Goal: Task Accomplishment & Management: Manage account settings

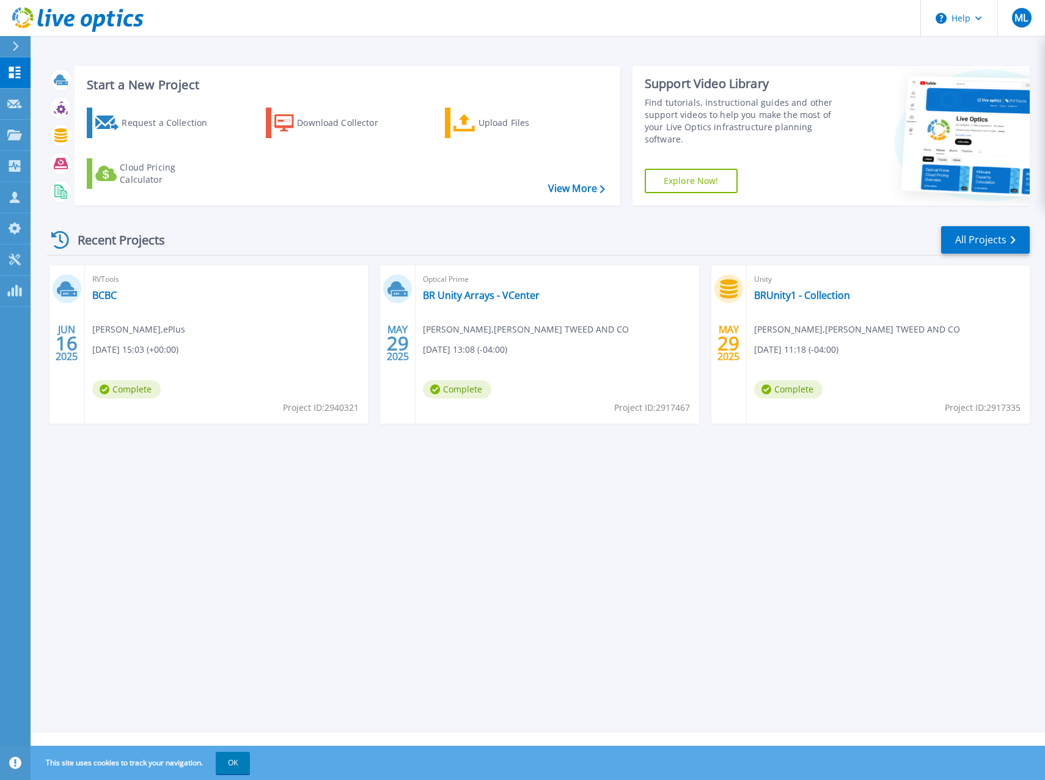
click at [18, 43] on icon at bounding box center [15, 47] width 7 height 10
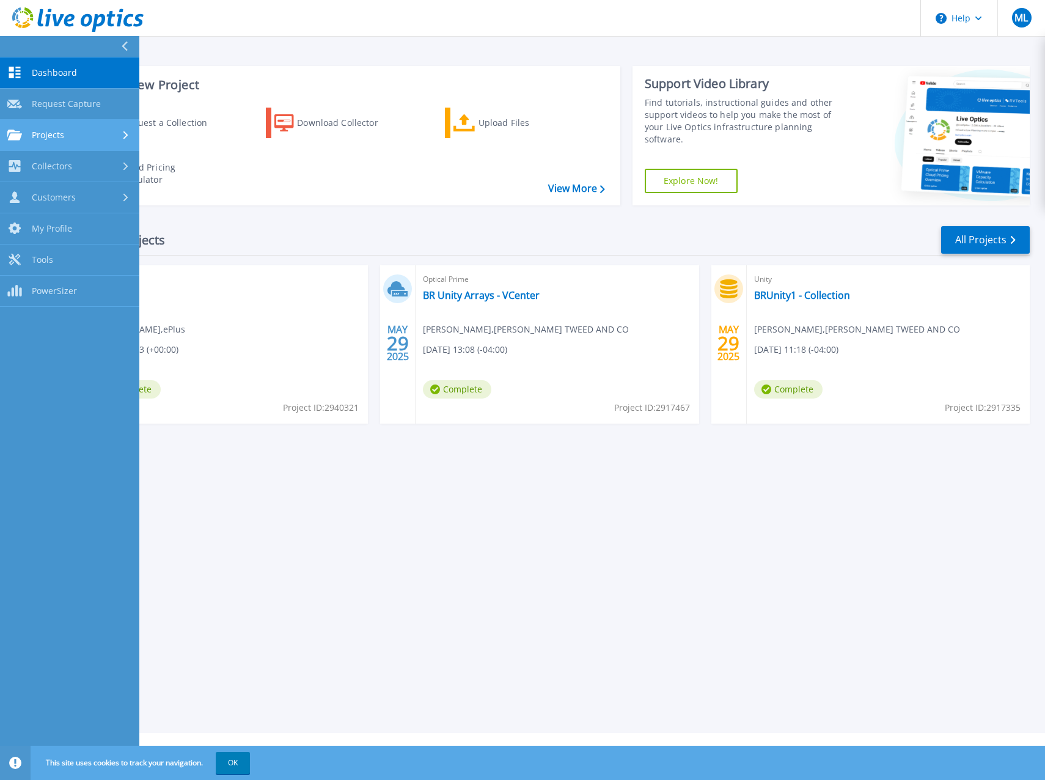
click at [73, 134] on div "Projects" at bounding box center [69, 135] width 125 height 11
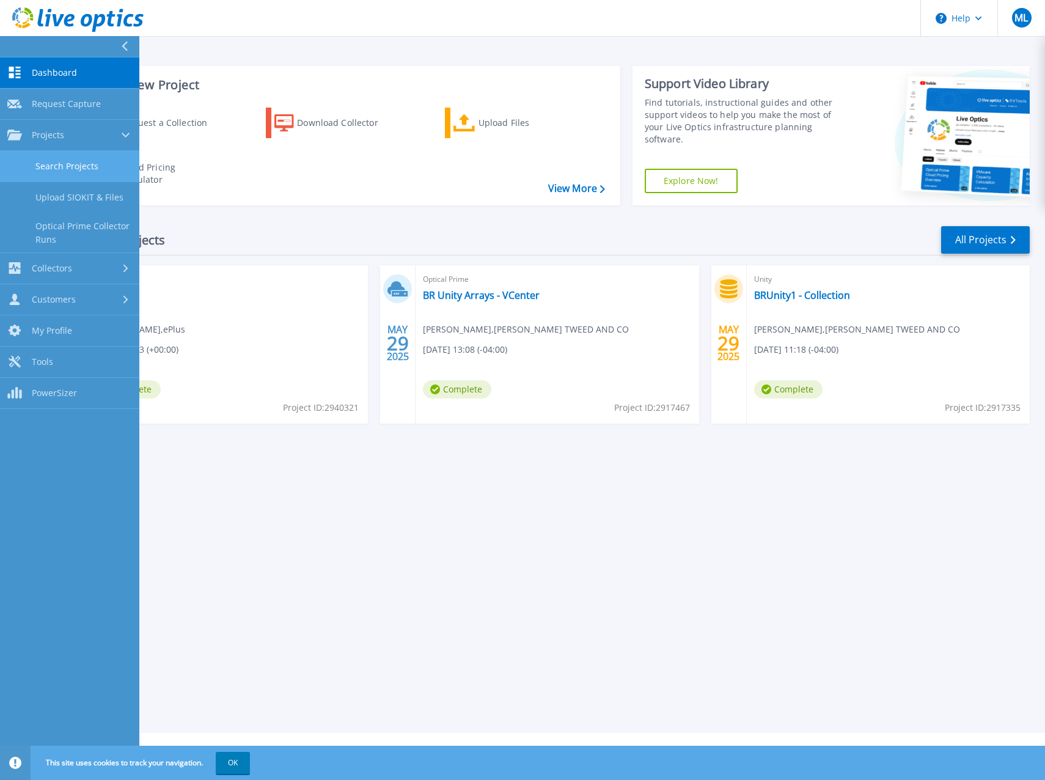
click at [65, 160] on link "Search Projects" at bounding box center [69, 166] width 139 height 31
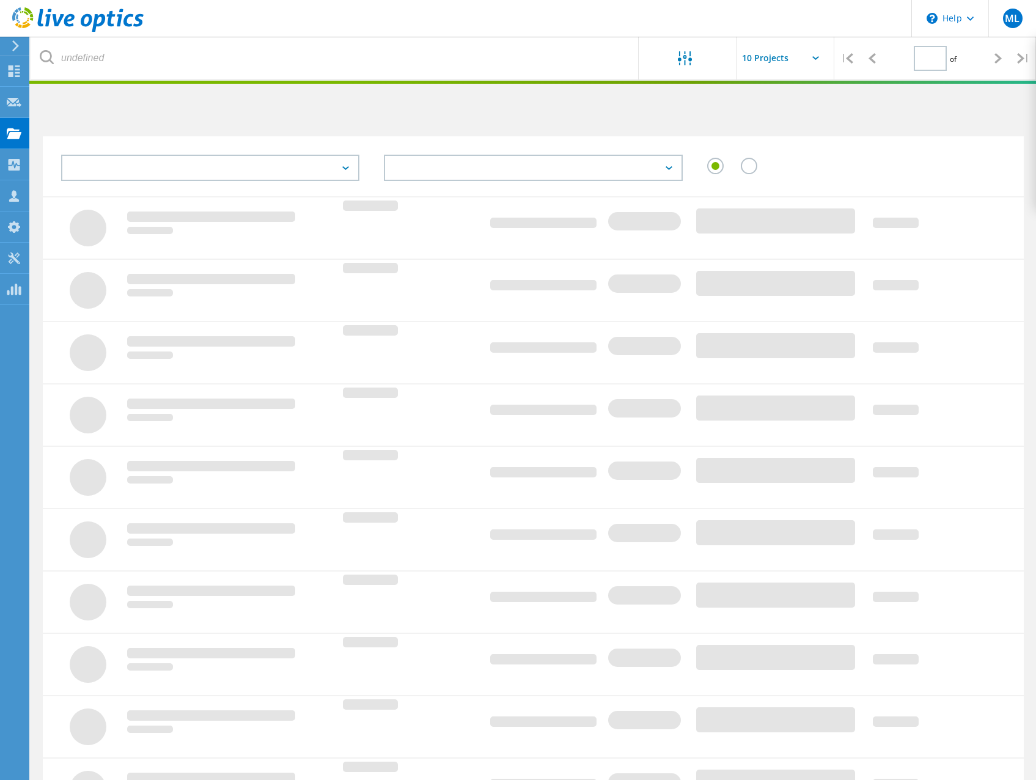
type input "1"
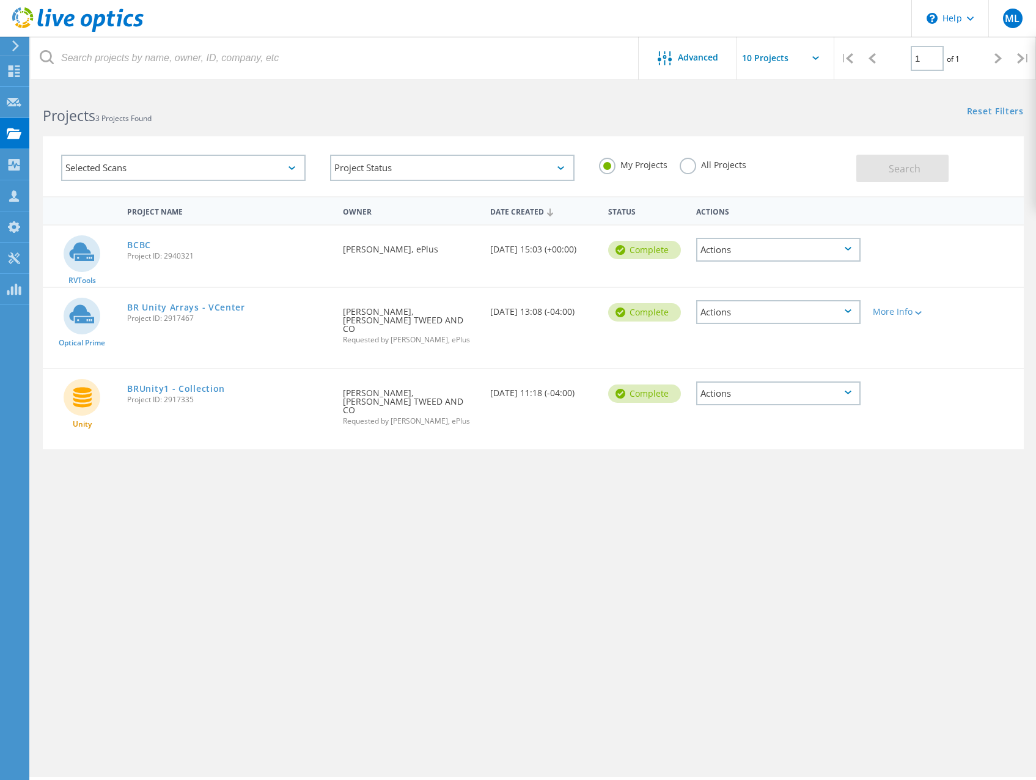
click at [728, 169] on label "All Projects" at bounding box center [712, 164] width 67 height 12
click at [0, 0] on input "All Projects" at bounding box center [0, 0] width 0 height 0
click at [885, 166] on button "Search" at bounding box center [902, 168] width 92 height 27
click at [775, 54] on input "text" at bounding box center [797, 58] width 122 height 43
click at [14, 67] on icon at bounding box center [14, 71] width 15 height 12
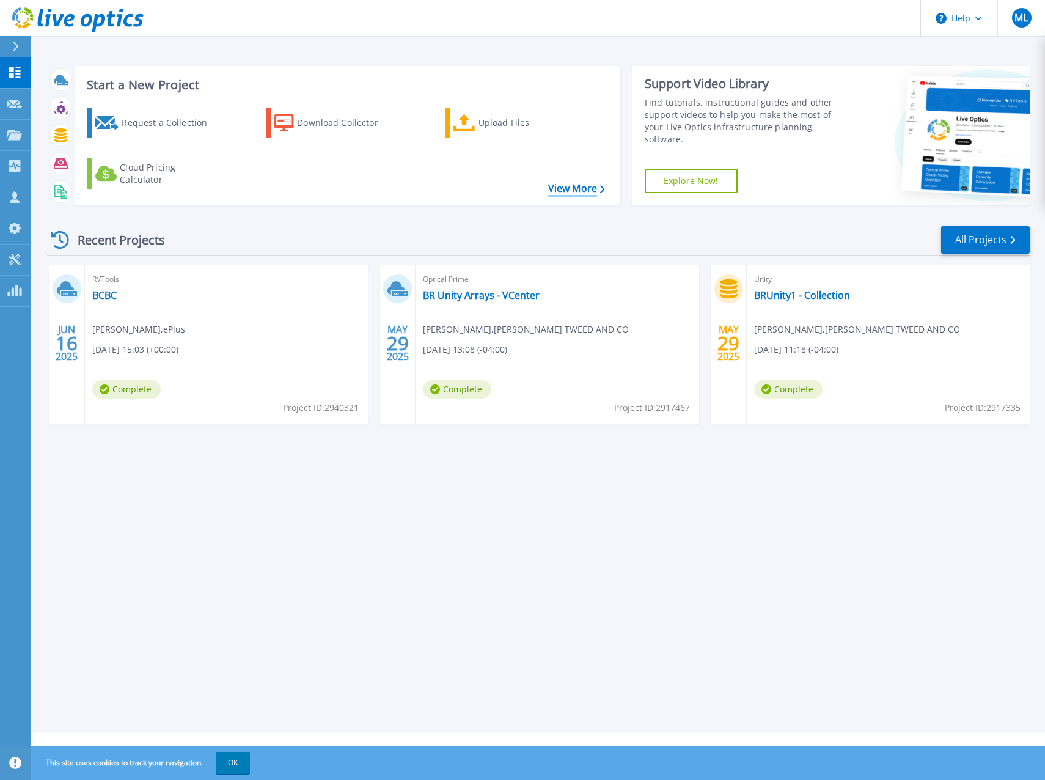
click at [597, 188] on link "View More" at bounding box center [576, 189] width 57 height 12
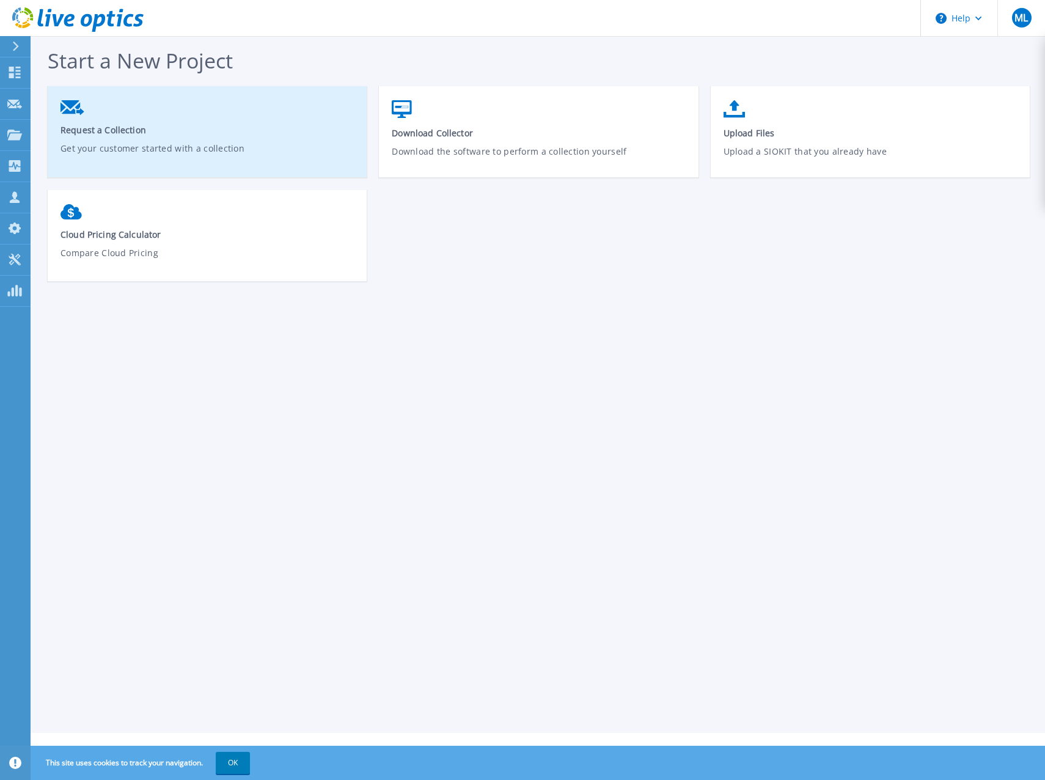
click at [274, 155] on p "Get your customer started with a collection" at bounding box center [207, 156] width 294 height 28
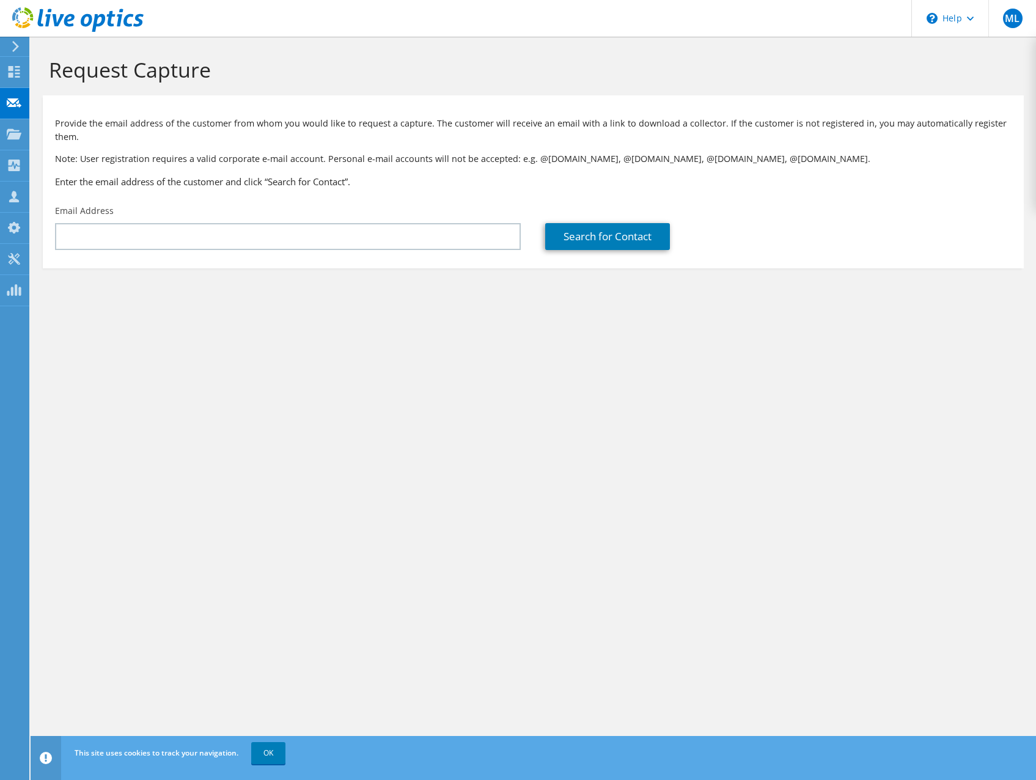
click at [10, 43] on div at bounding box center [13, 46] width 13 height 11
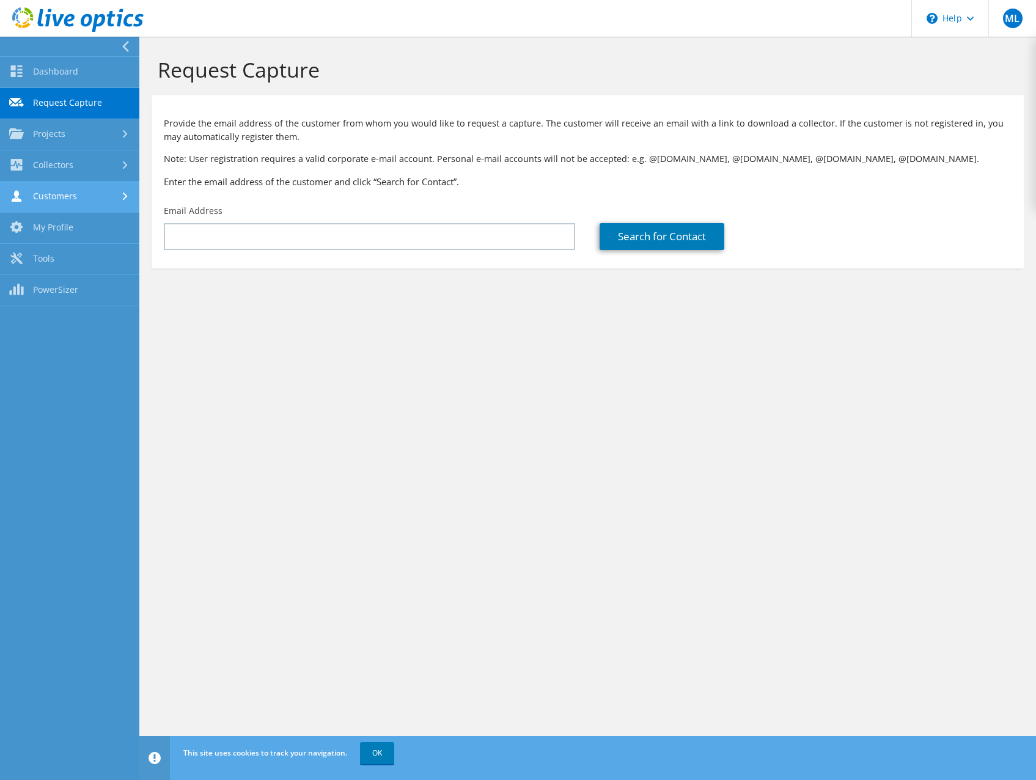
click at [76, 199] on link "Customers" at bounding box center [69, 196] width 139 height 31
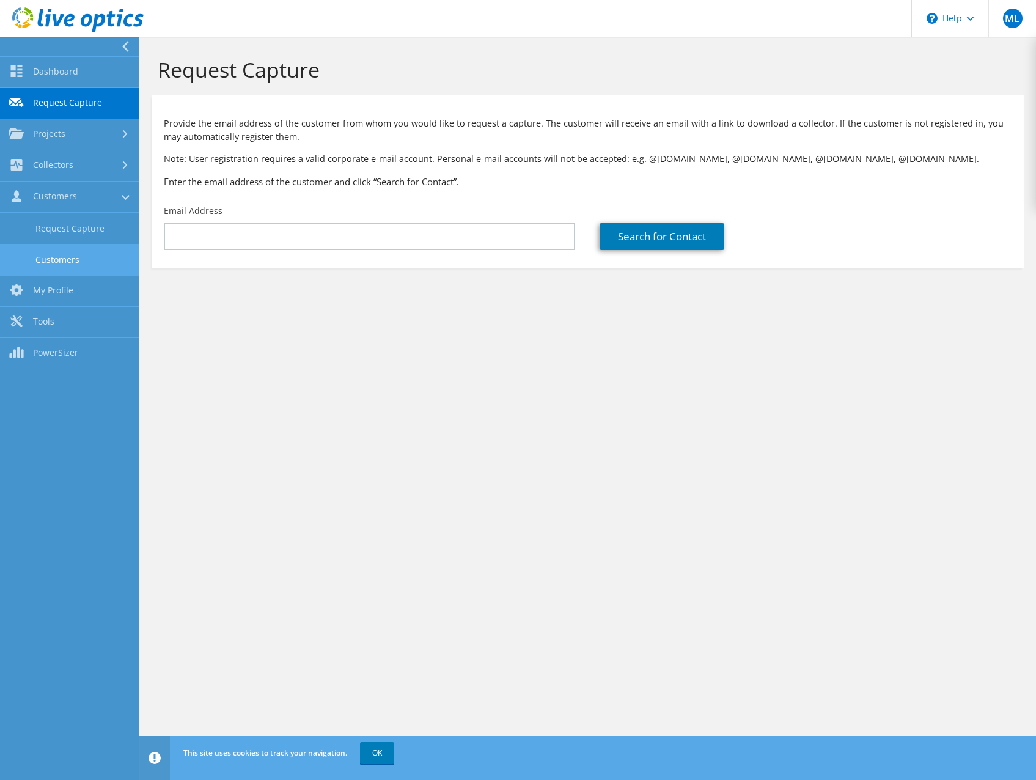
click at [87, 251] on link "Customers" at bounding box center [69, 259] width 139 height 31
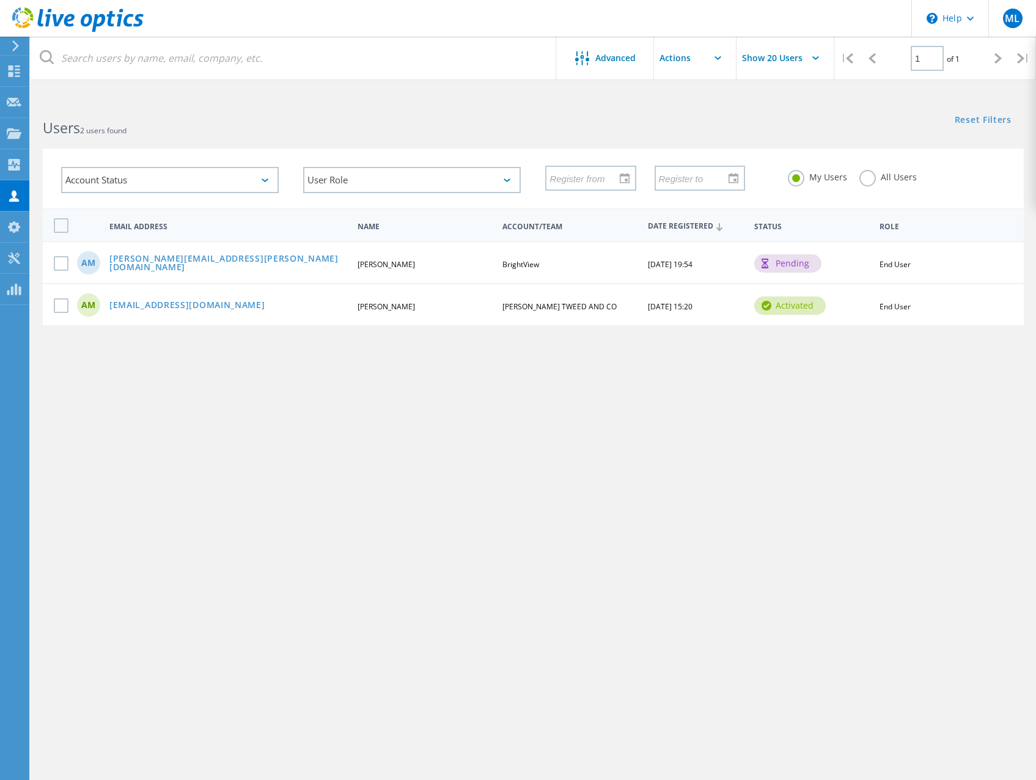
click at [316, 265] on div "[PERSON_NAME][EMAIL_ADDRESS][PERSON_NAME][DOMAIN_NAME]" at bounding box center [228, 263] width 250 height 19
click at [268, 265] on link "[PERSON_NAME][EMAIL_ADDRESS][PERSON_NAME][DOMAIN_NAME]" at bounding box center [228, 263] width 238 height 19
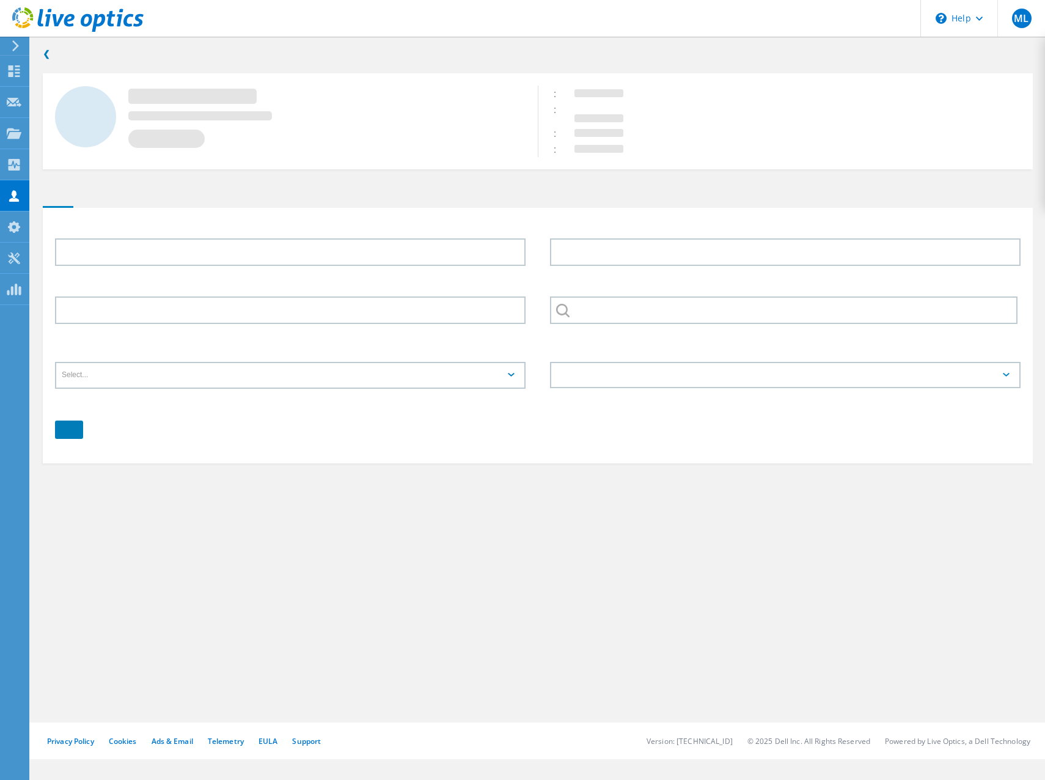
type input "[PERSON_NAME]"
type input "BrightView"
type input "English"
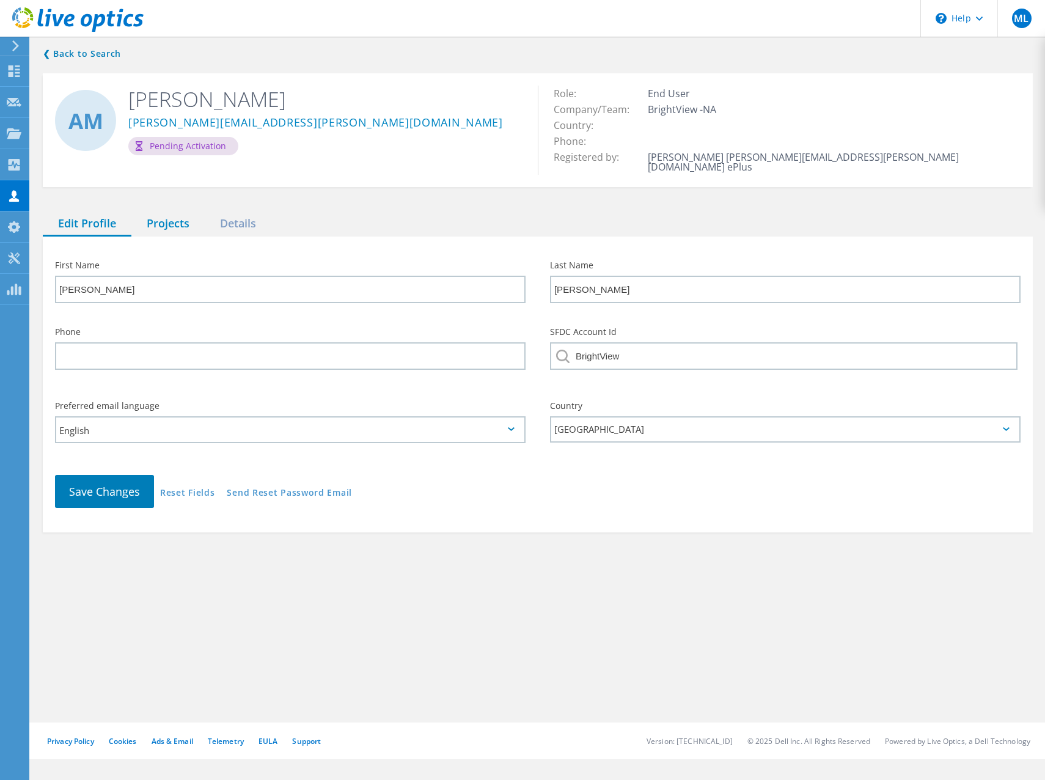
click at [169, 211] on div "Projects" at bounding box center [167, 223] width 73 height 25
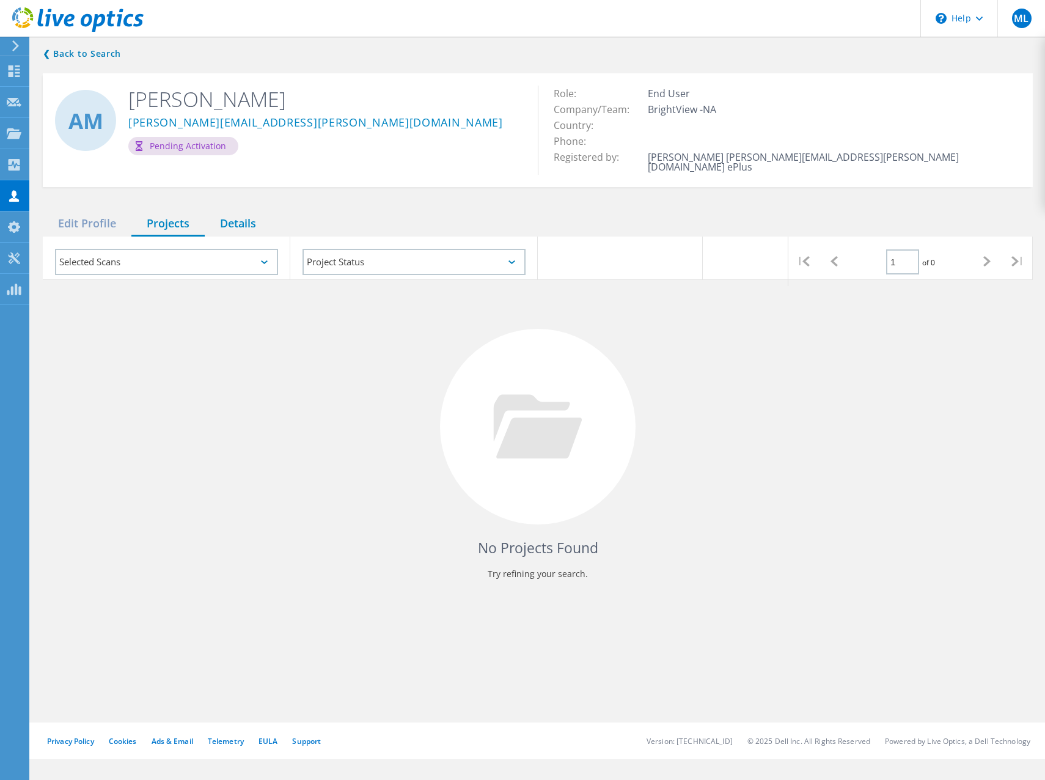
click at [236, 211] on div "Details" at bounding box center [238, 223] width 67 height 25
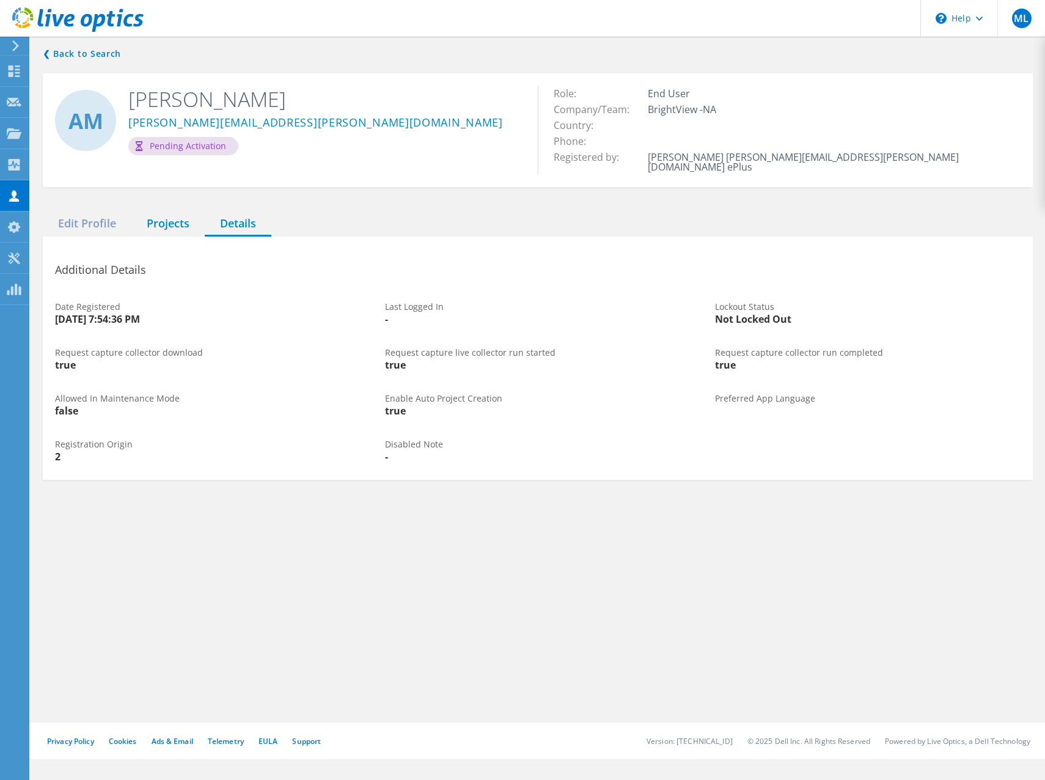
click at [161, 214] on div "Projects" at bounding box center [167, 223] width 73 height 25
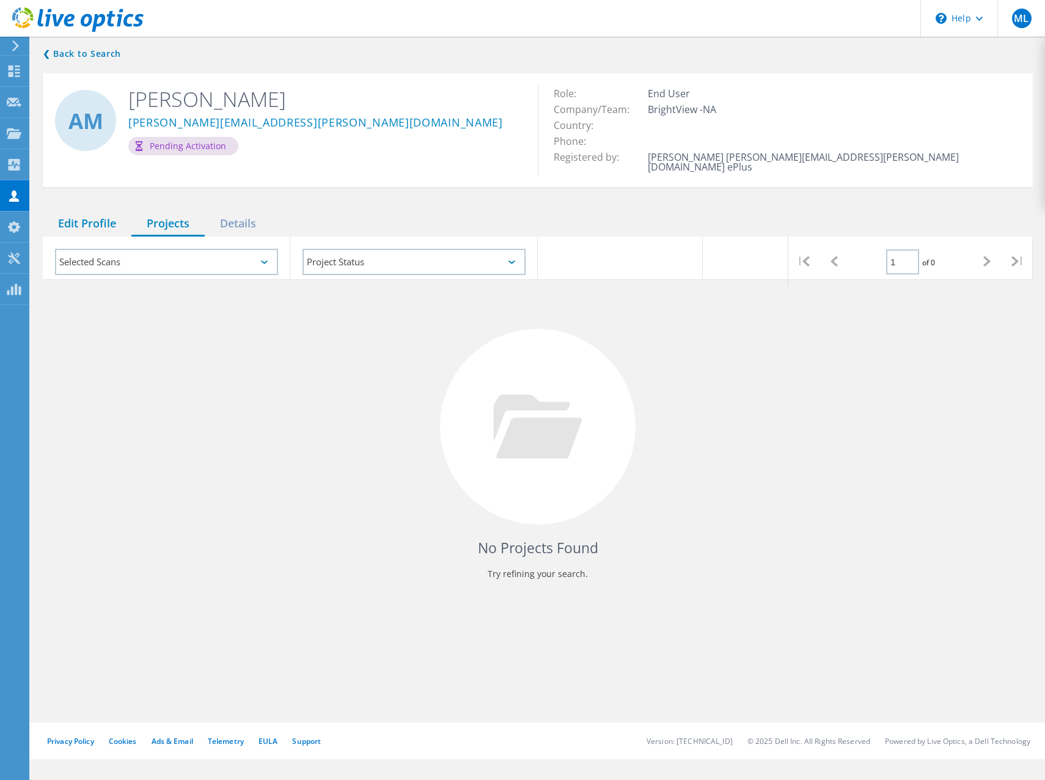
click at [98, 222] on div "Edit Profile" at bounding box center [87, 223] width 89 height 25
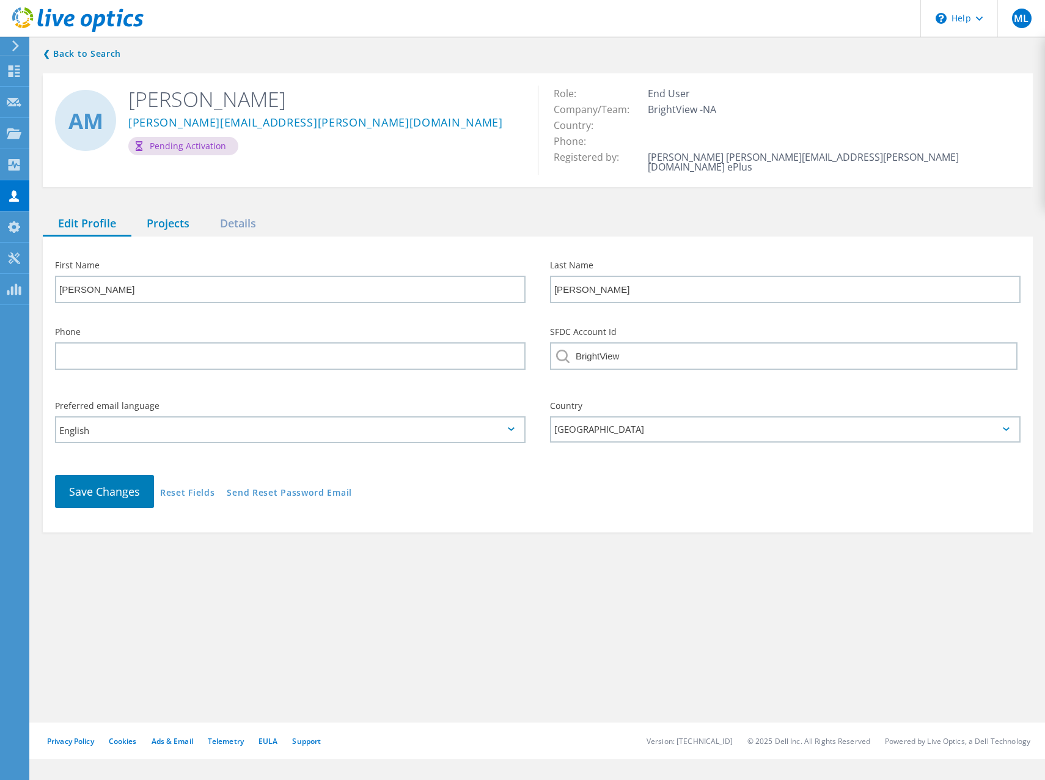
click at [169, 219] on div "Projects" at bounding box center [167, 223] width 73 height 25
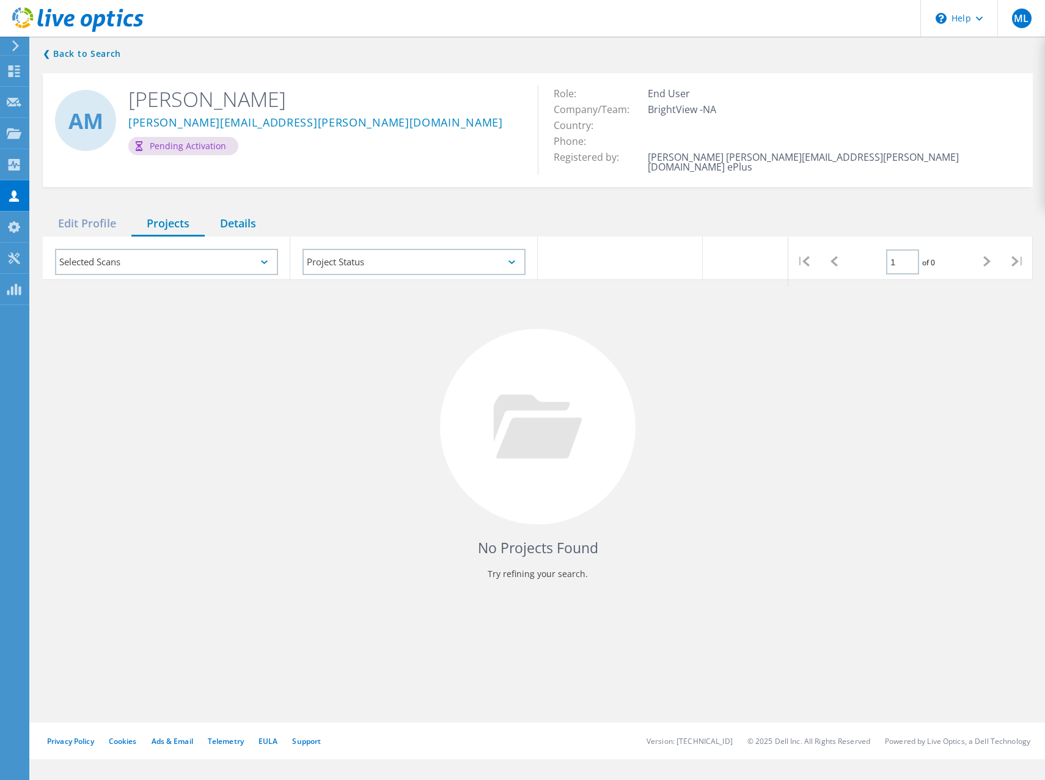
click at [224, 213] on div "Details" at bounding box center [238, 223] width 67 height 25
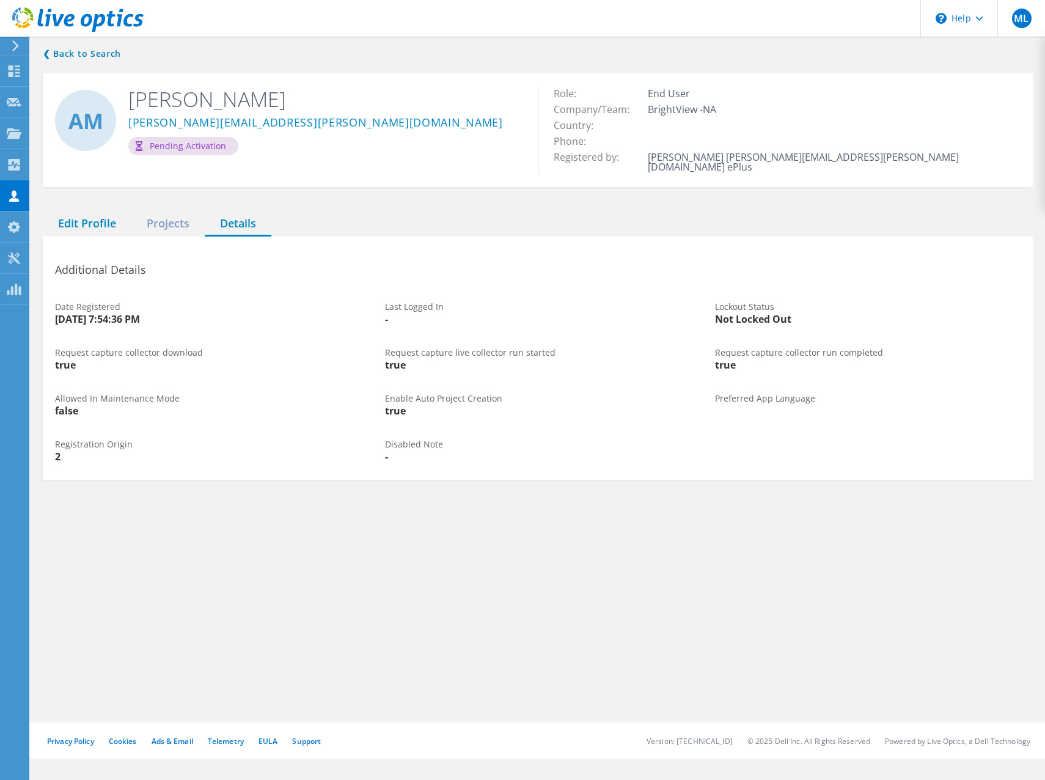
click at [92, 214] on div "Edit Profile" at bounding box center [87, 223] width 89 height 25
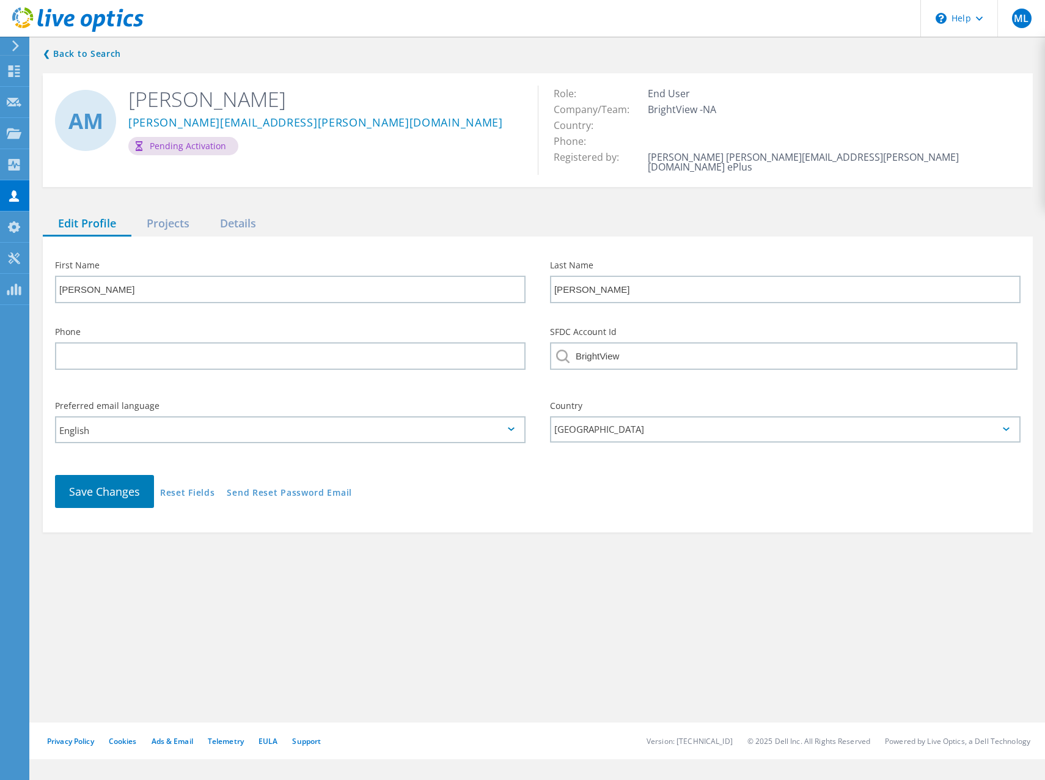
click at [279, 492] on div "Save Changes Reset Fields Send Reset Password Email" at bounding box center [538, 490] width 990 height 57
click at [295, 475] on div "Save Changes Reset Fields Send Reset Password Email" at bounding box center [538, 490] width 990 height 57
click at [296, 488] on link "Send Reset Password Email" at bounding box center [289, 493] width 125 height 10
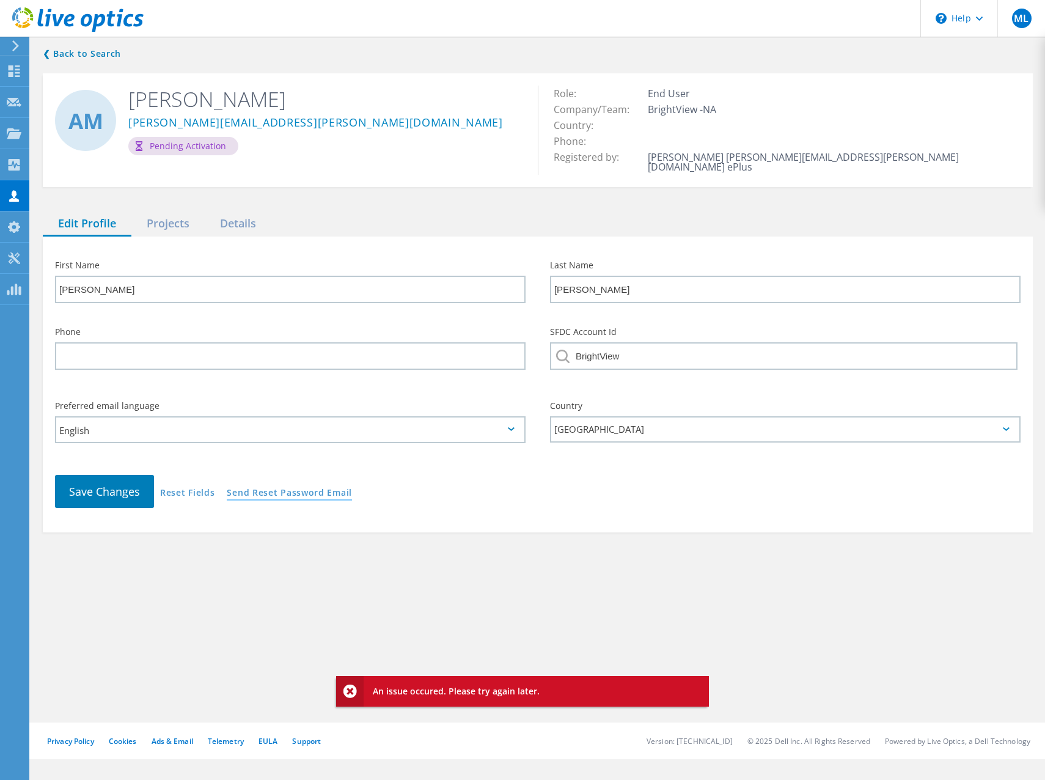
click at [269, 488] on link "Send Reset Password Email" at bounding box center [289, 493] width 125 height 10
